Goal: Find specific page/section: Find specific page/section

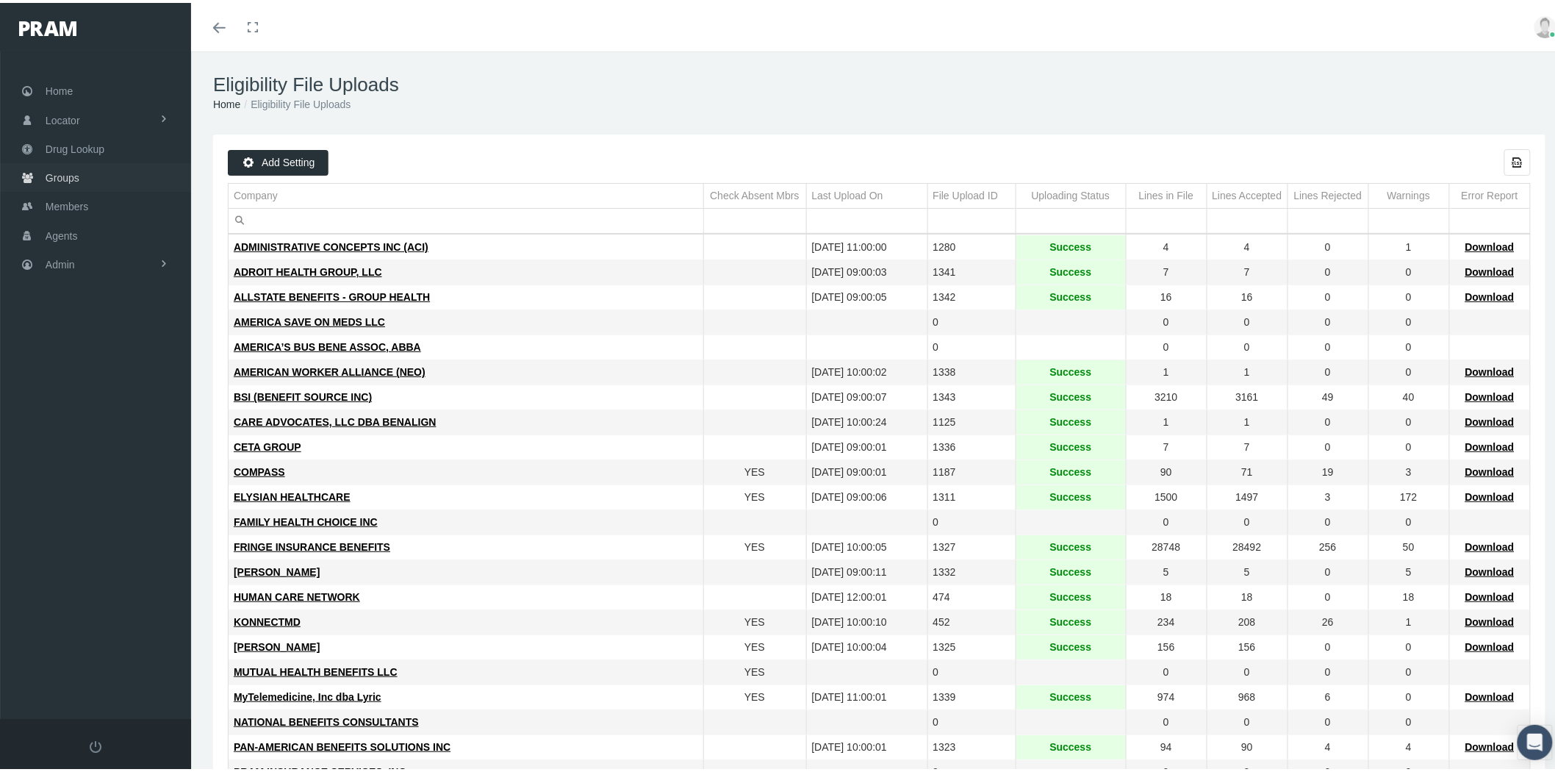
click at [74, 174] on span "Groups" at bounding box center [63, 175] width 34 height 28
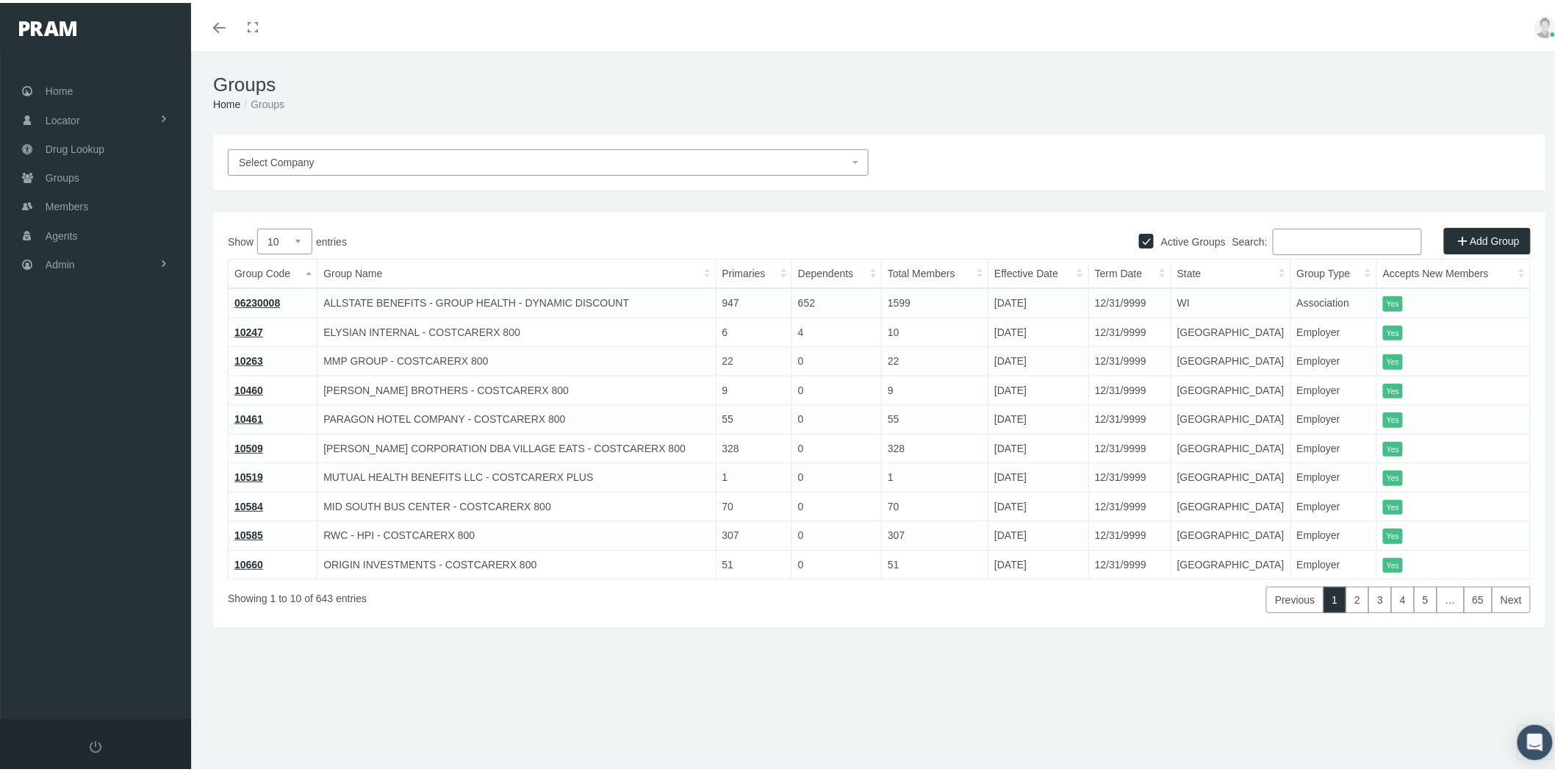
click at [387, 160] on span "Select Company" at bounding box center [544, 159] width 610 height 16
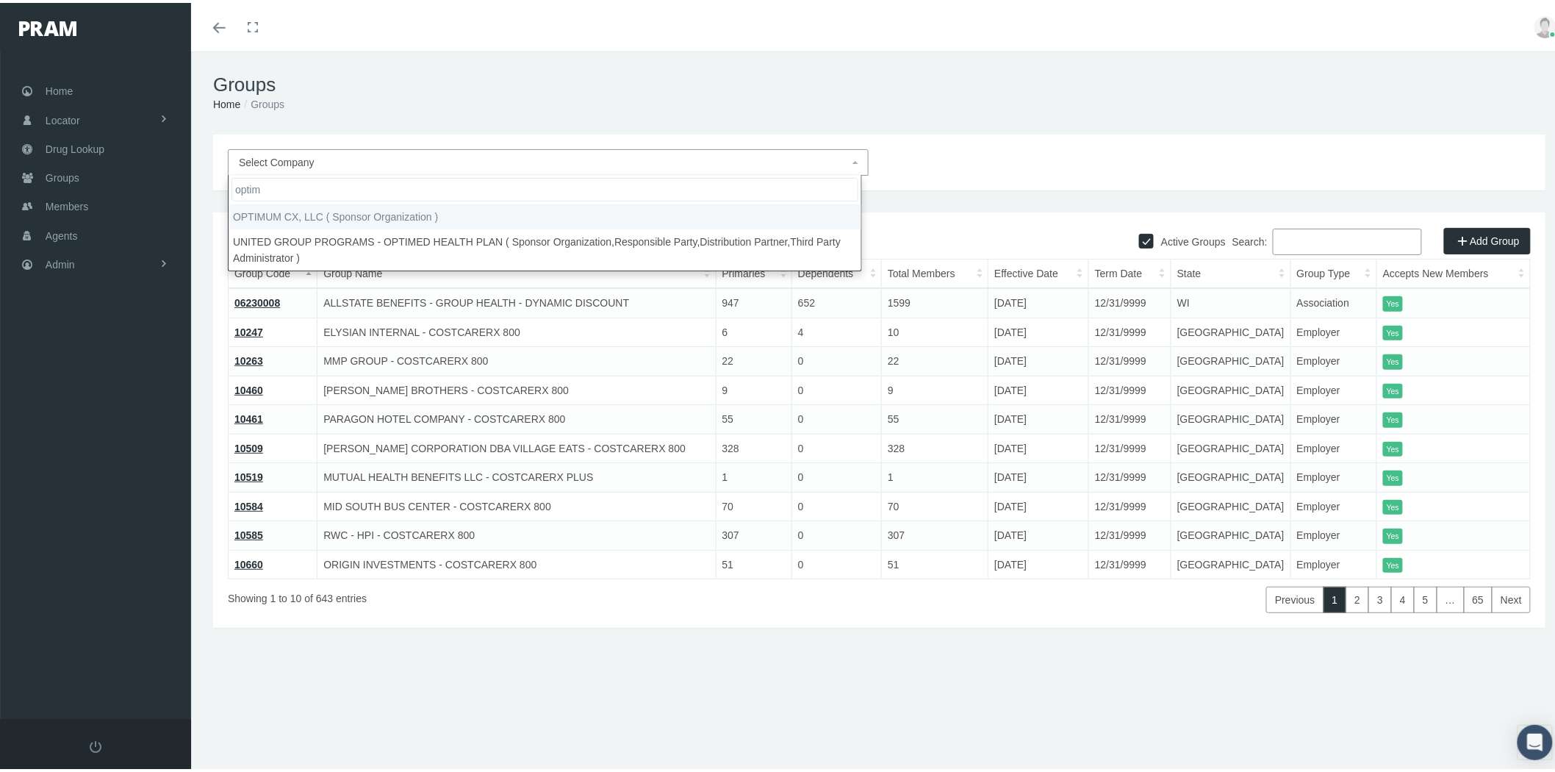
type input "optim"
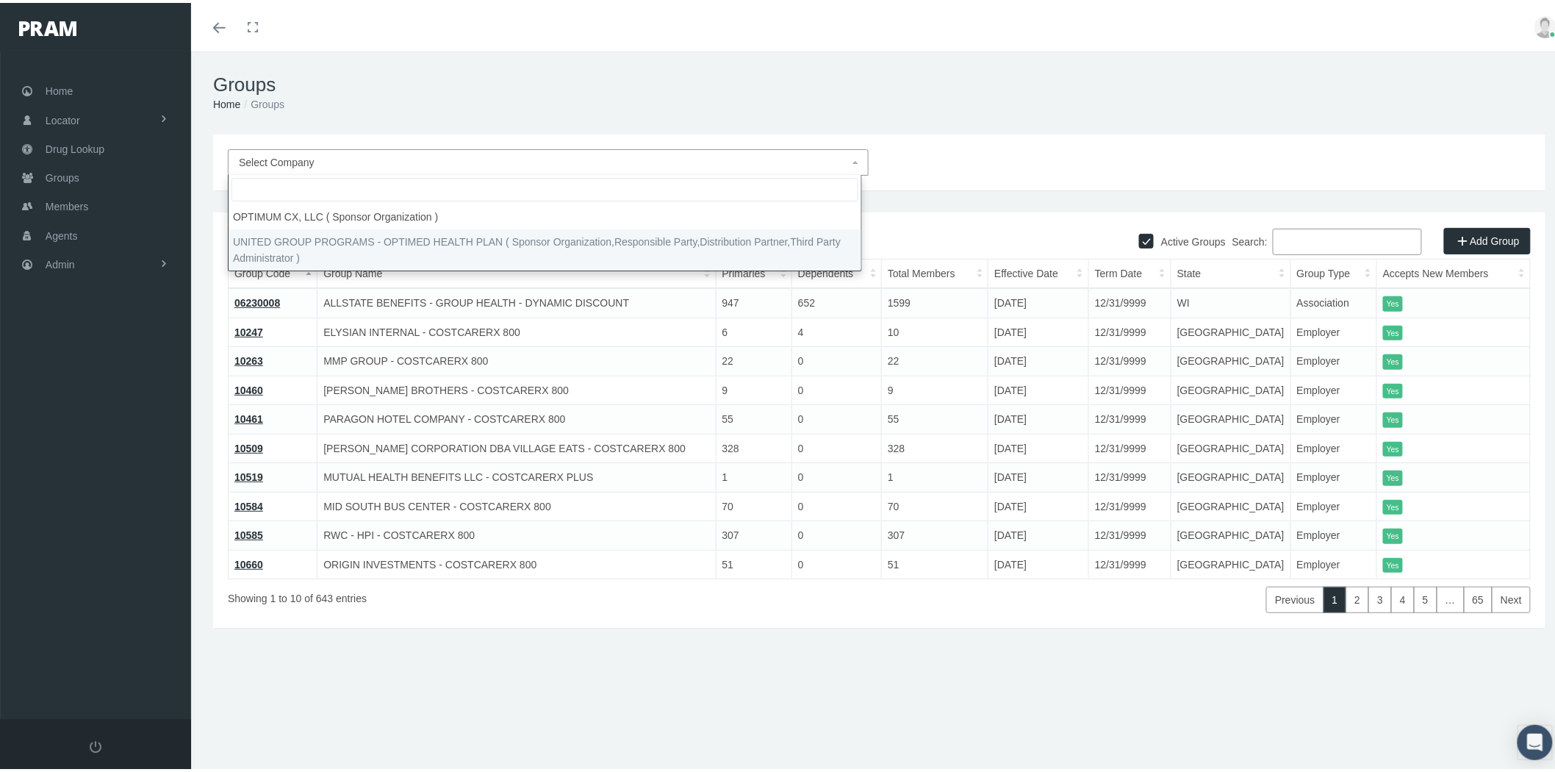
select select "4875"
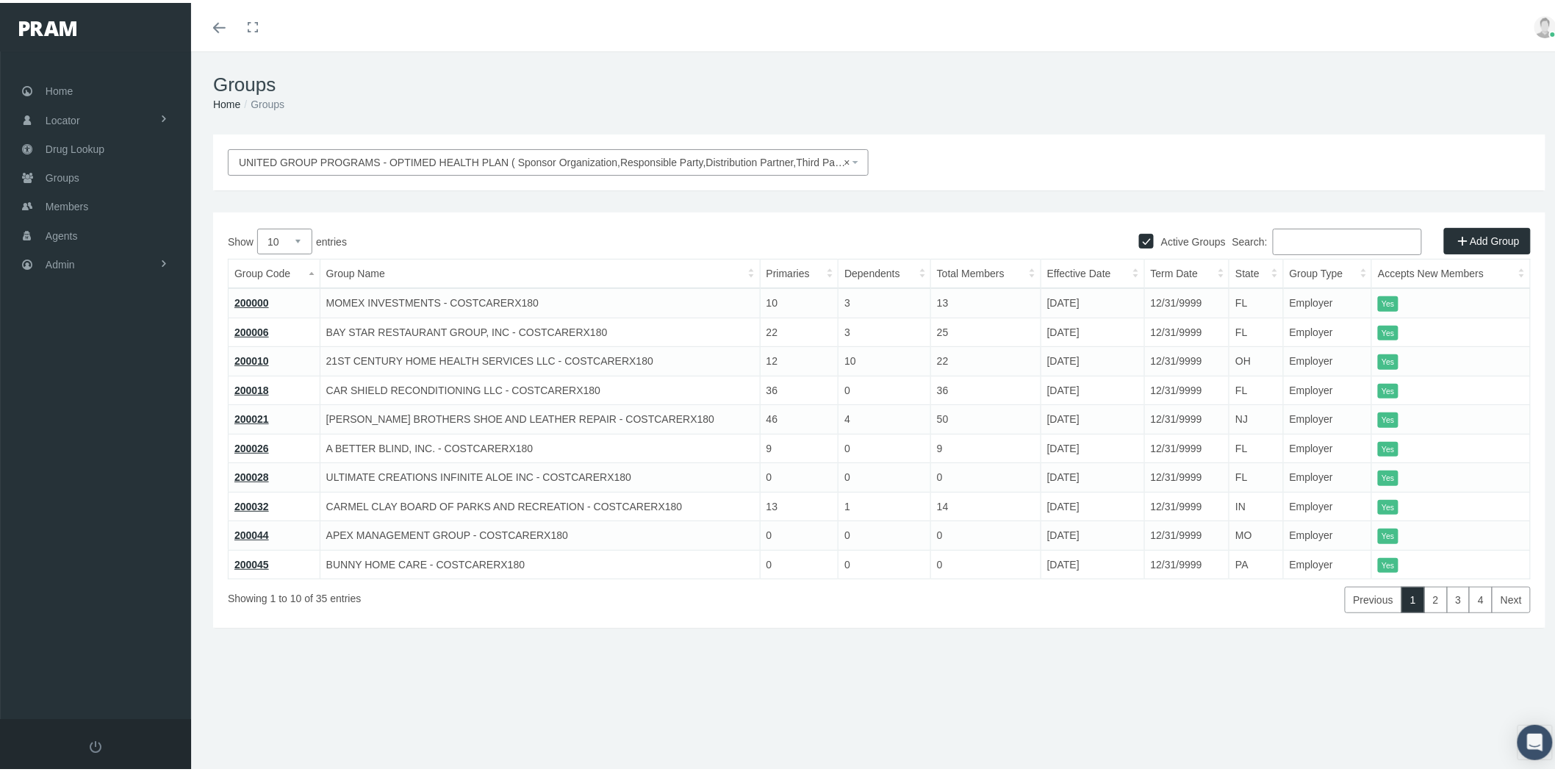
click at [307, 239] on select "10 25 50 100" at bounding box center [284, 239] width 55 height 26
select select "100"
click at [257, 226] on select "10 25 50 100" at bounding box center [284, 239] width 55 height 26
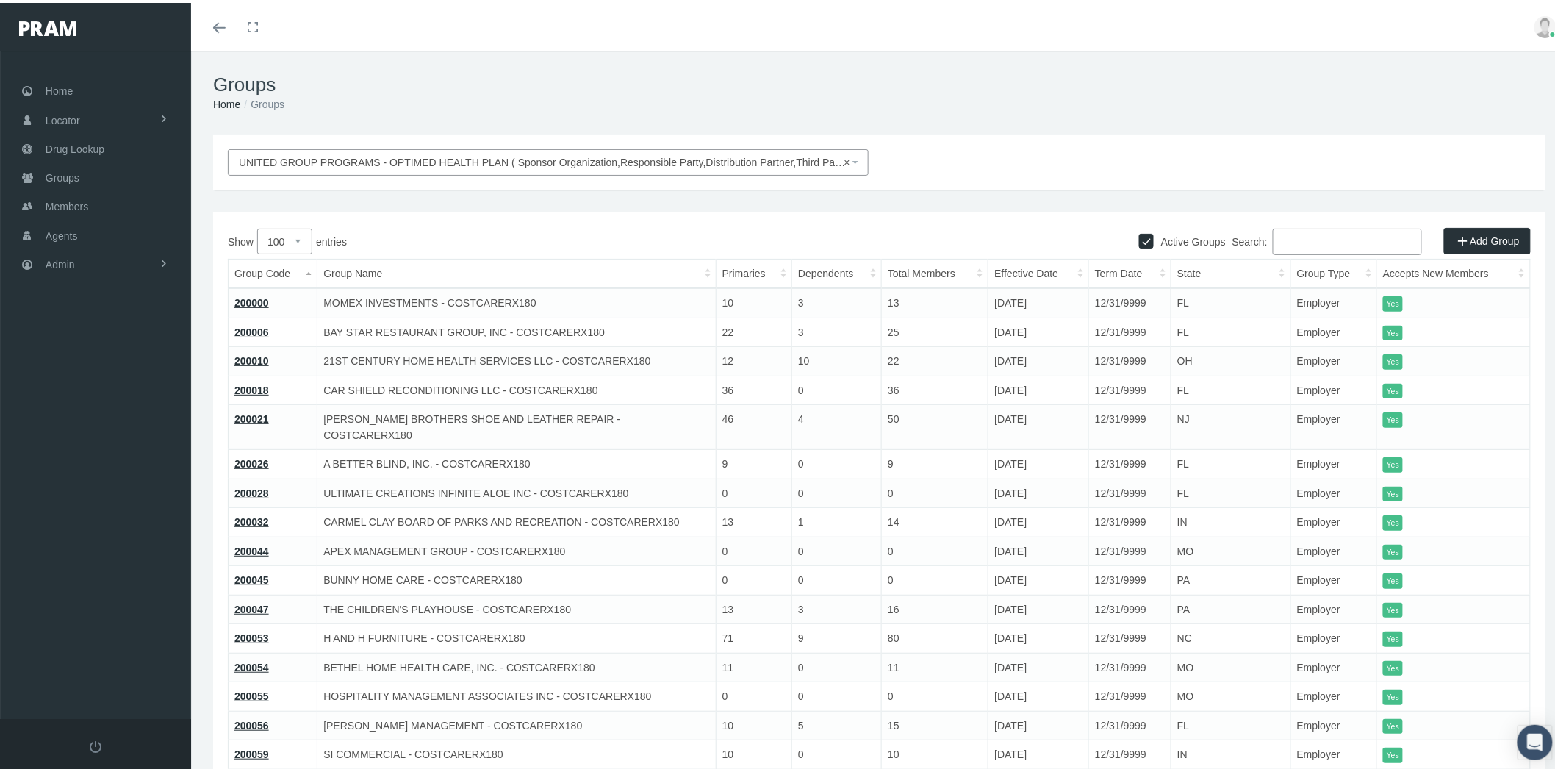
click at [1084, 270] on th "Effective Date" at bounding box center [1039, 271] width 101 height 29
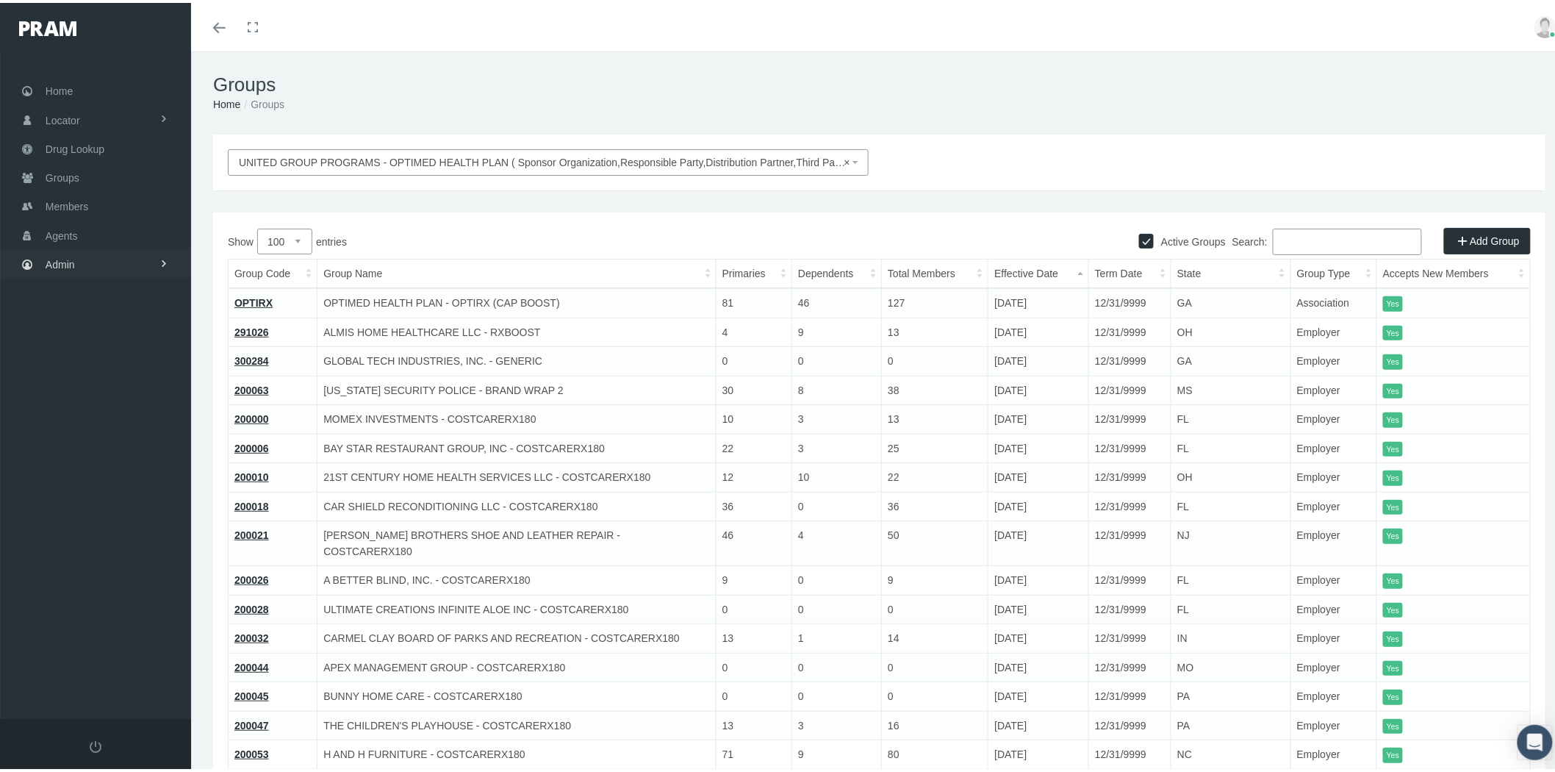
drag, startPoint x: 143, startPoint y: 254, endPoint x: 159, endPoint y: 255, distance: 16.2
click at [143, 254] on link "Admin" at bounding box center [95, 261] width 191 height 29
click at [165, 339] on span at bounding box center [164, 347] width 10 height 25
click at [131, 418] on span "ACA Claims Invoices" at bounding box center [105, 430] width 96 height 25
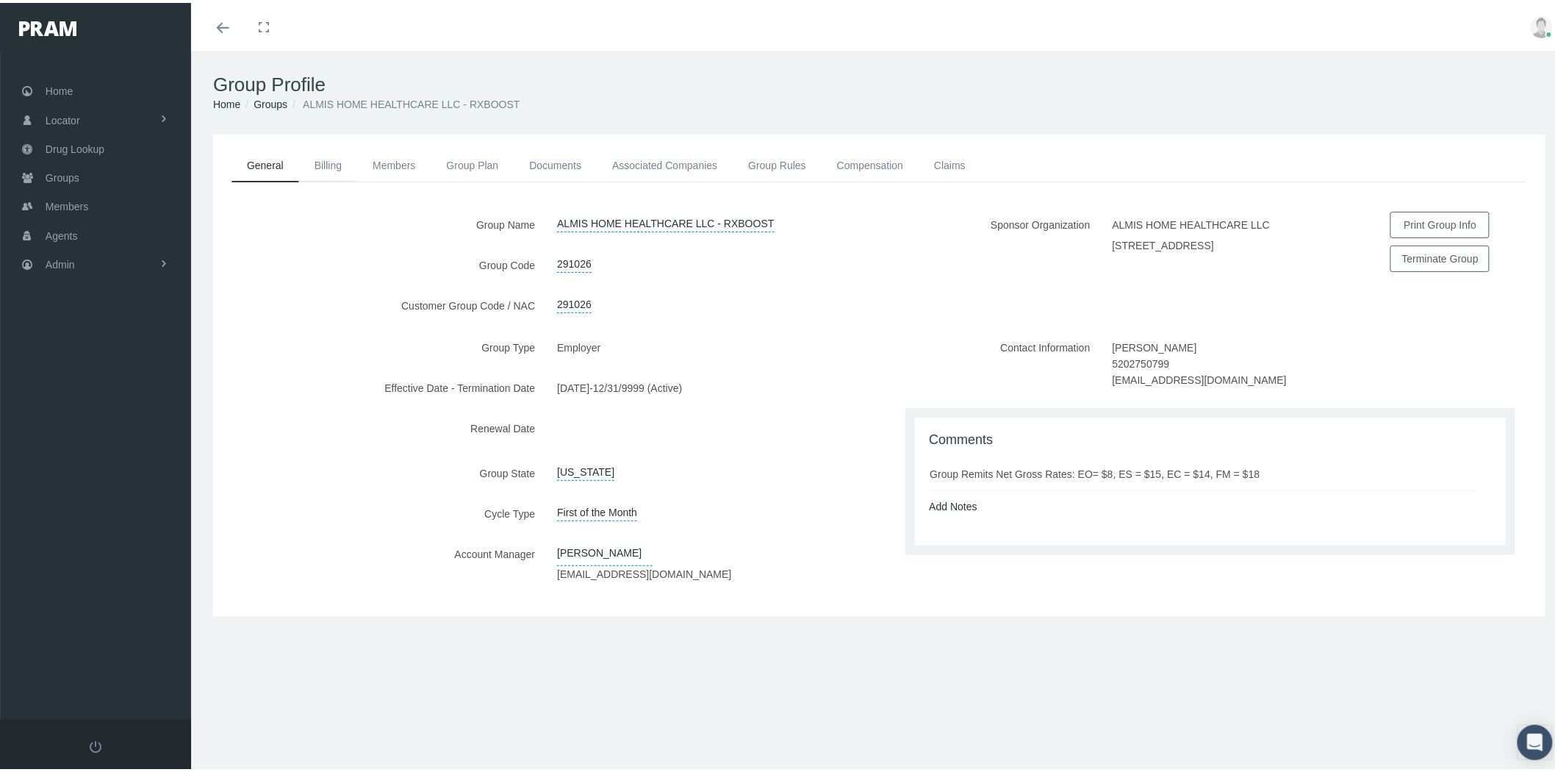
click at [327, 165] on link "Billing" at bounding box center [328, 162] width 58 height 32
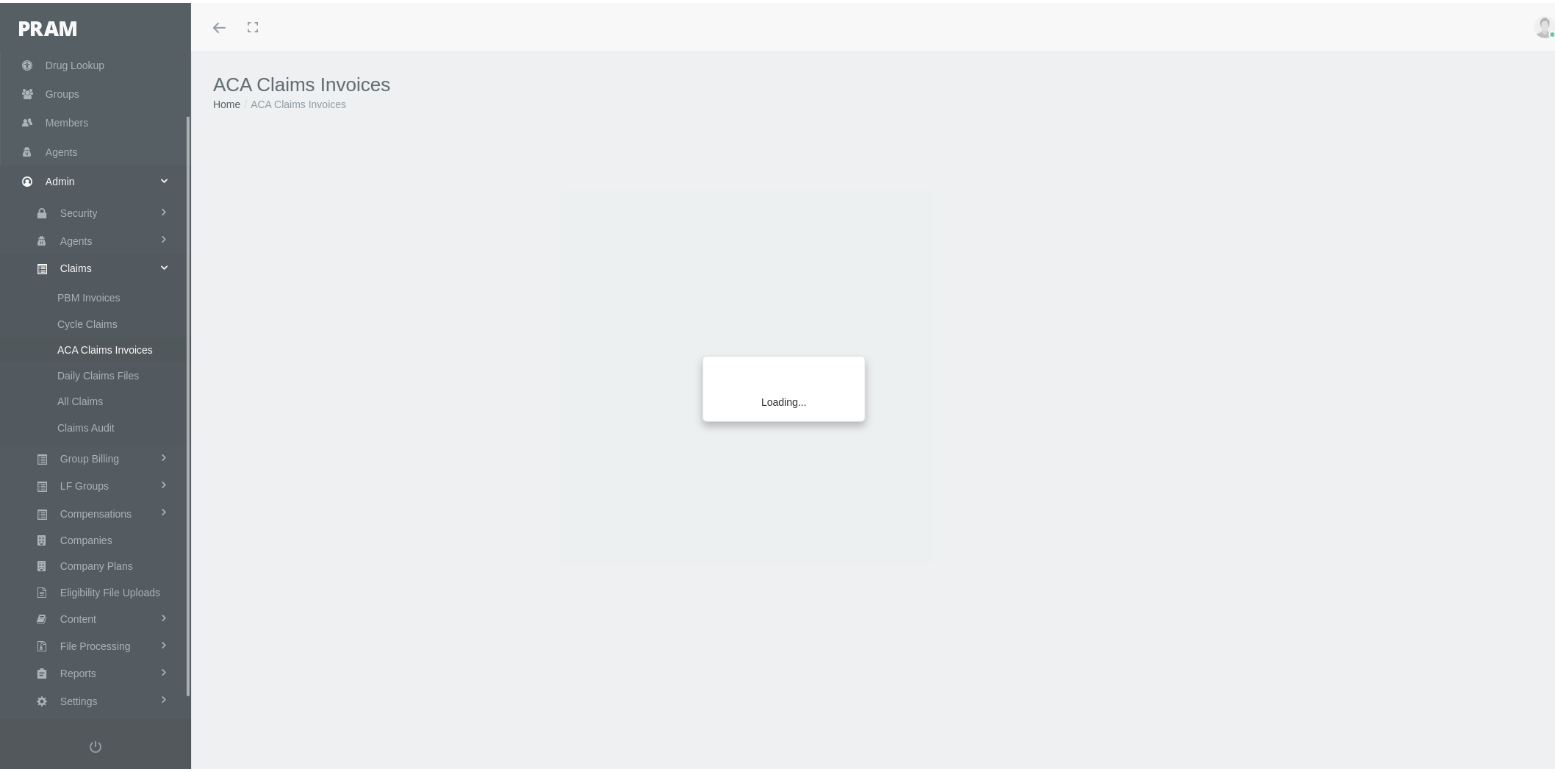
scroll to position [94, 0]
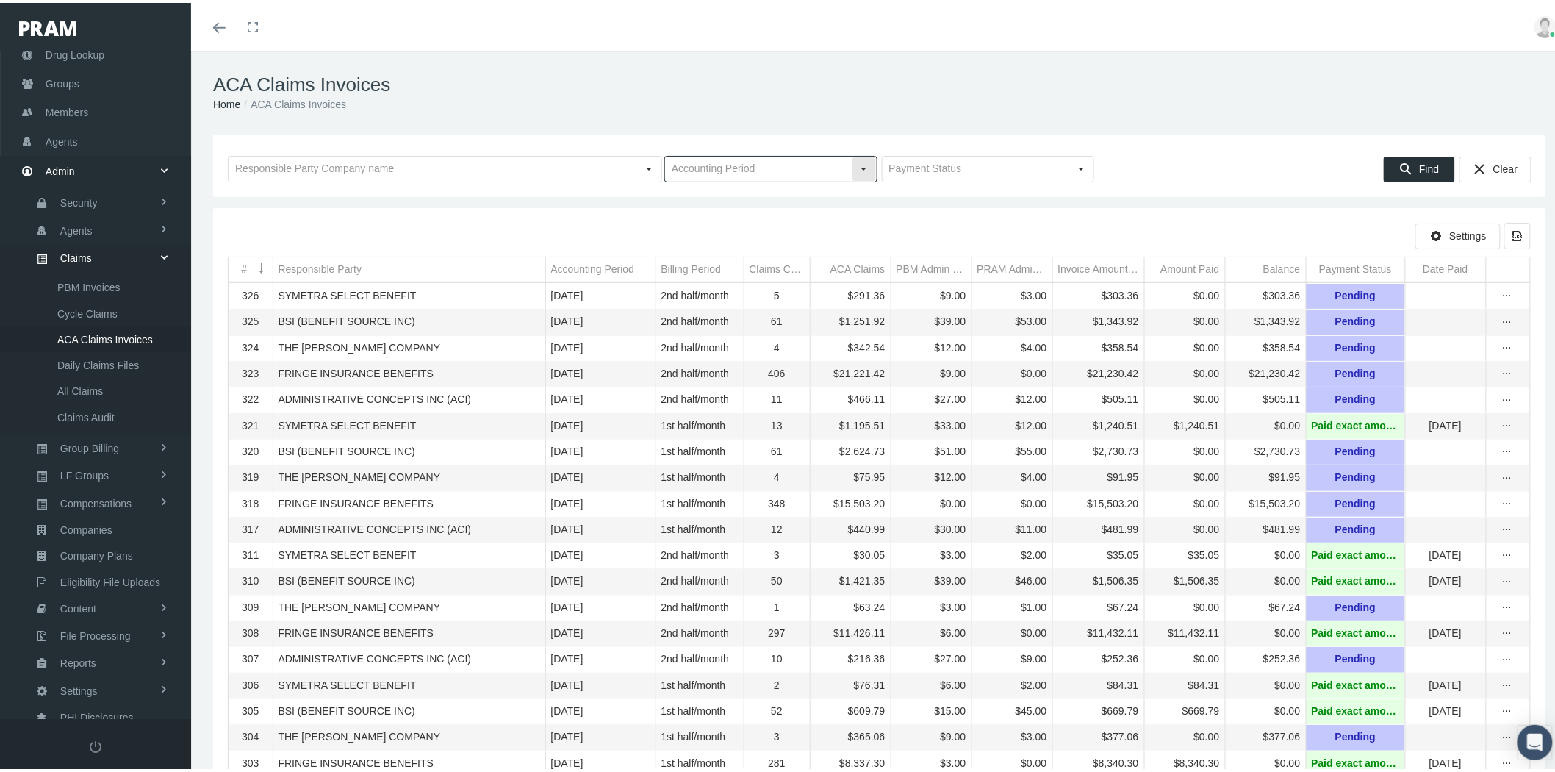
click at [765, 171] on input "text" at bounding box center [758, 166] width 187 height 25
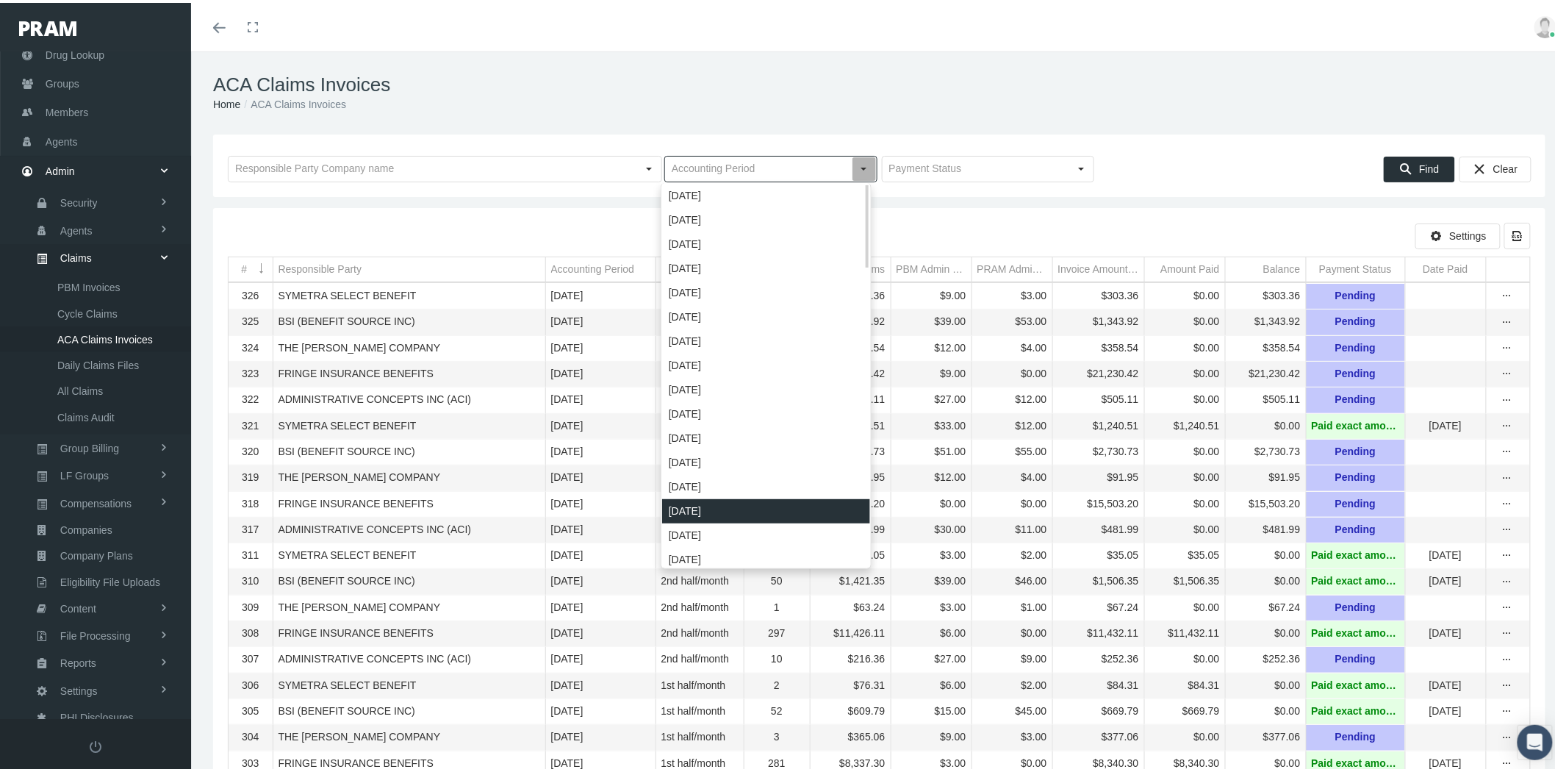
click at [748, 505] on div "[DATE]" at bounding box center [766, 508] width 208 height 24
type input "[DATE]"
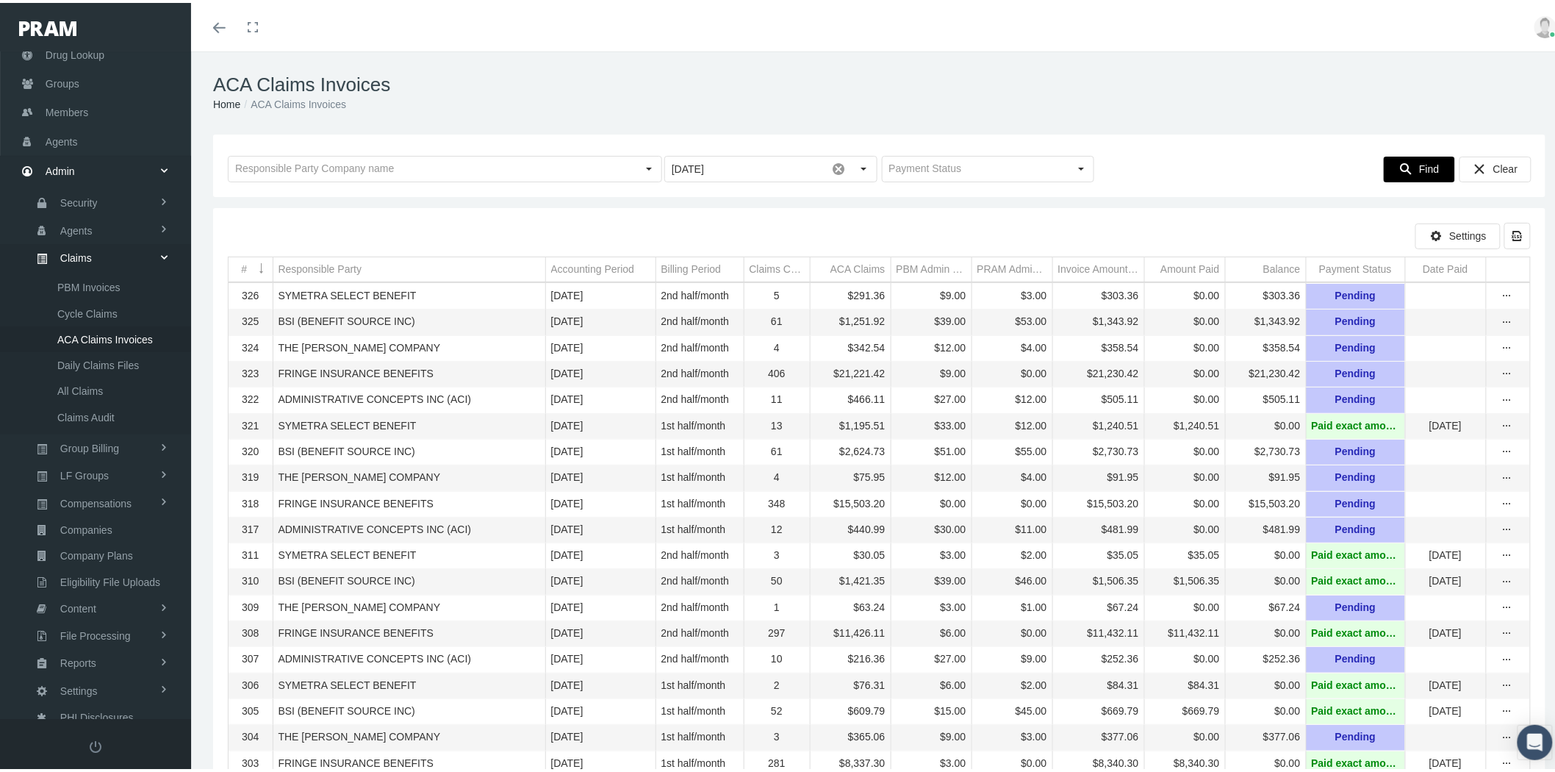
click at [1419, 165] on span "Find" at bounding box center [1429, 166] width 20 height 12
